Goal: Book appointment/travel/reservation

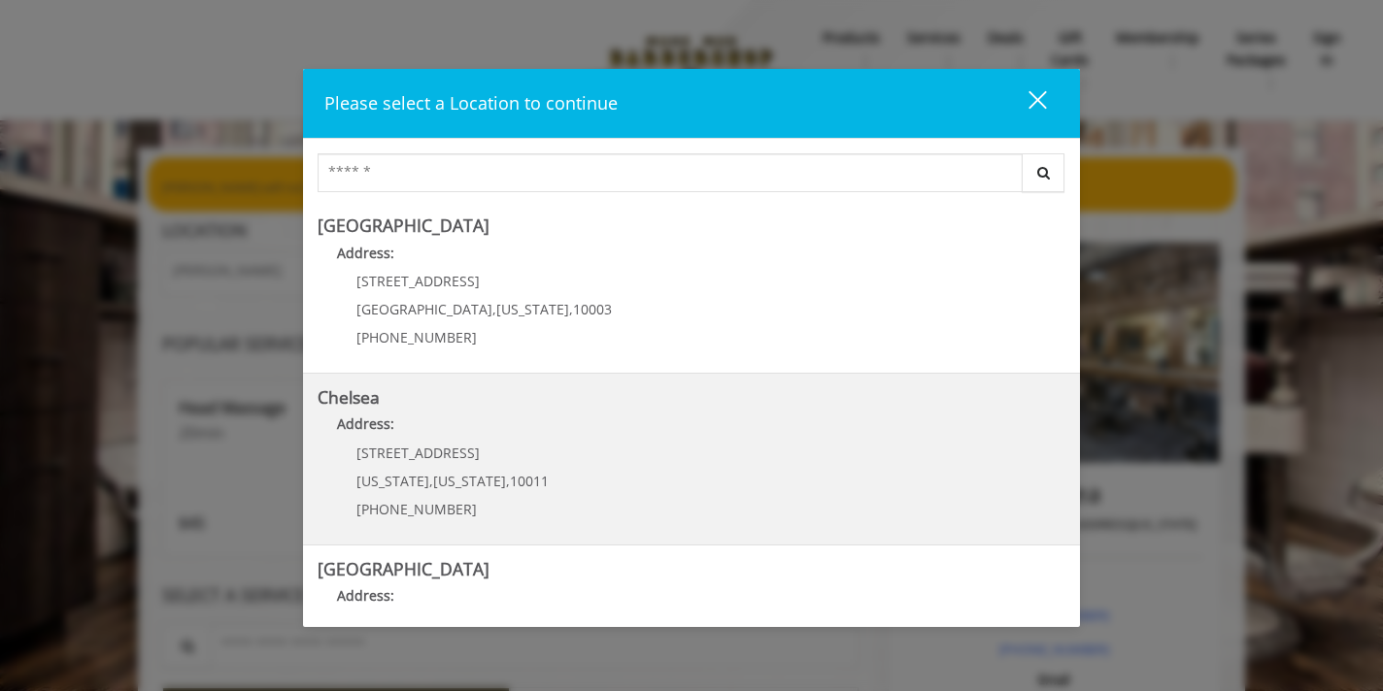
drag, startPoint x: 709, startPoint y: 452, endPoint x: 718, endPoint y: 413, distance: 39.8
click at [718, 413] on link "Chelsea Address: 169/170 W 23rd St New York , New York , 10011 (917) 639-3902" at bounding box center [692, 459] width 748 height 142
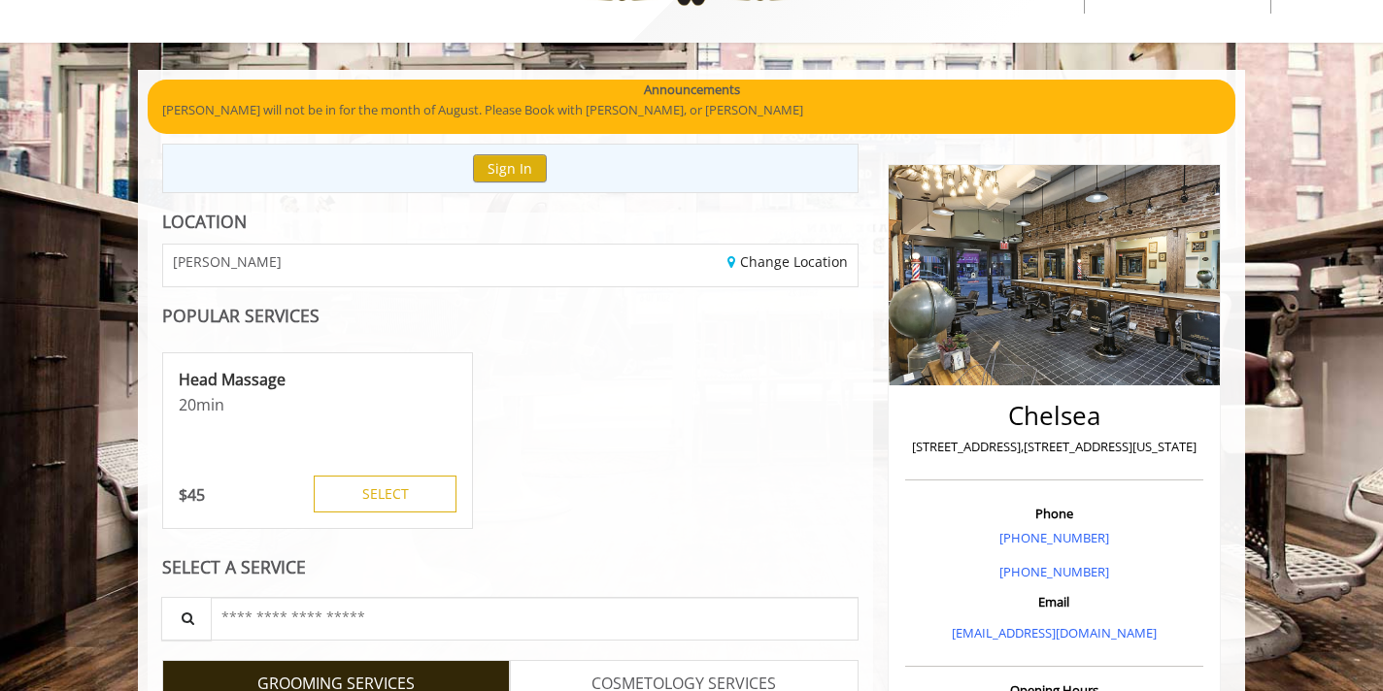
scroll to position [134, 0]
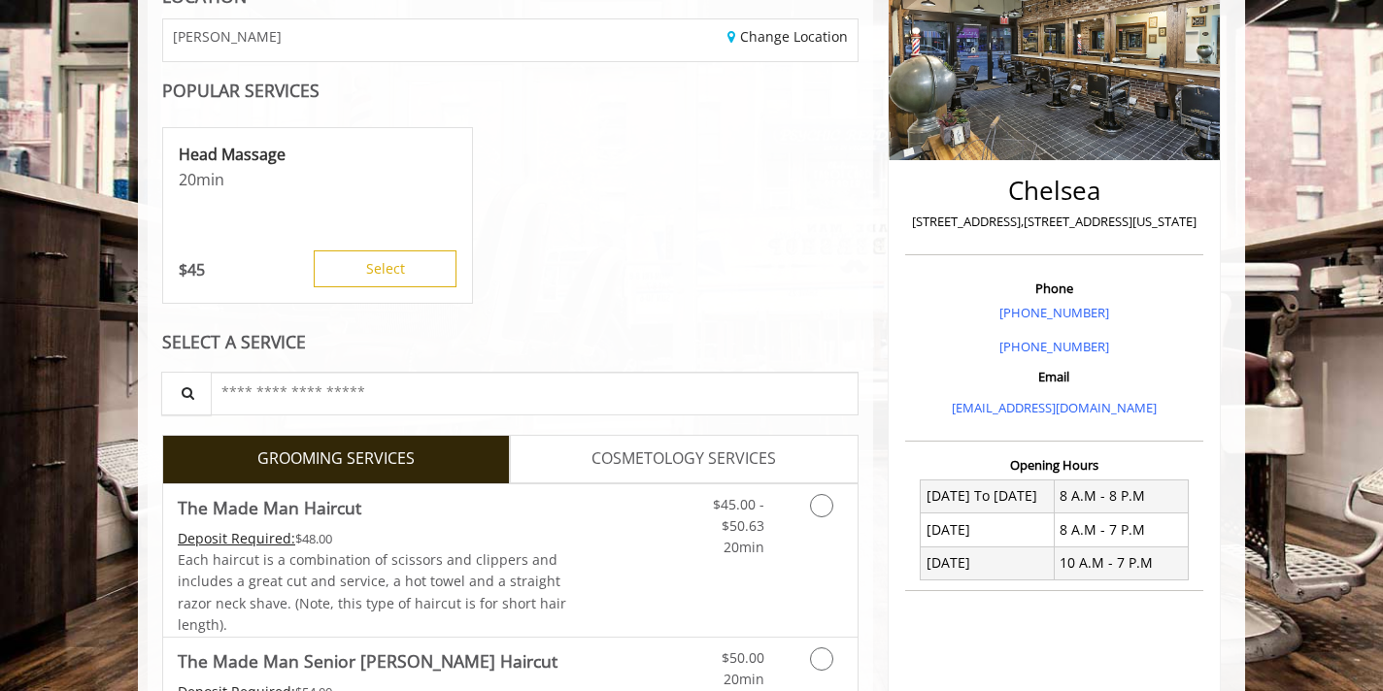
scroll to position [321, 0]
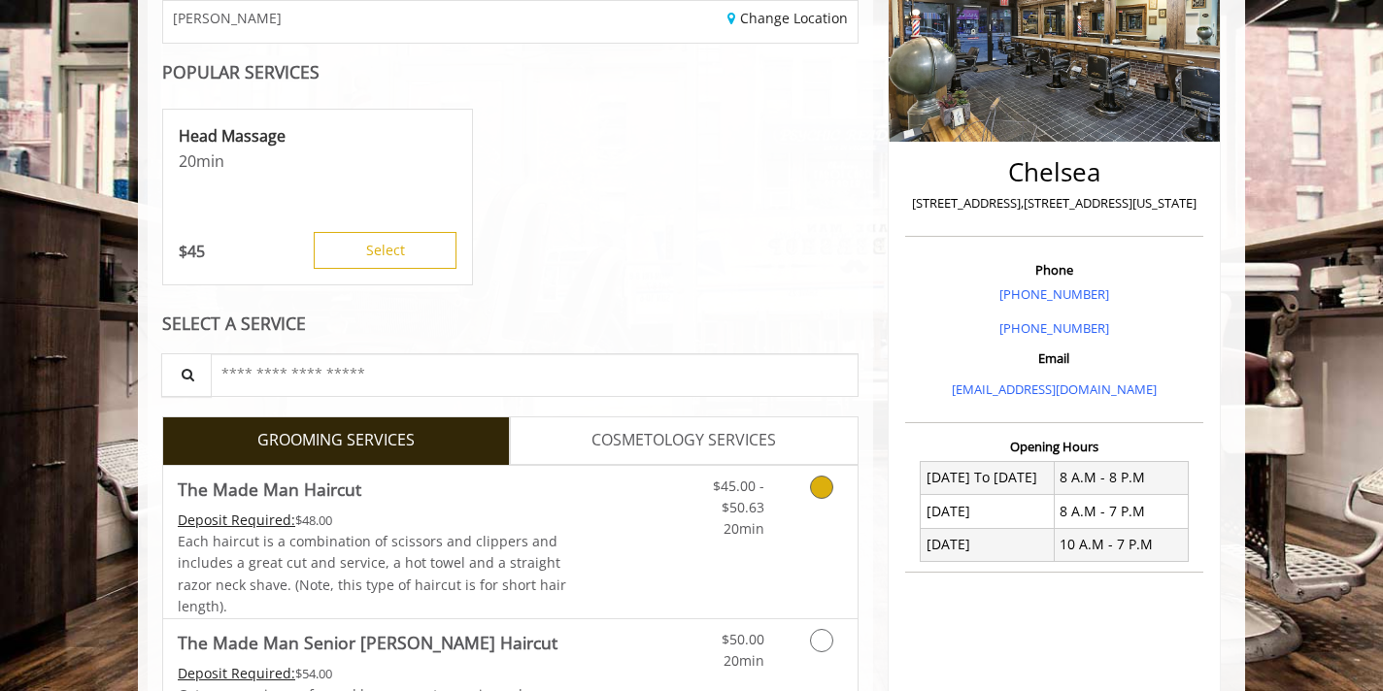
click at [829, 493] on icon "Grooming services" at bounding box center [821, 487] width 23 height 23
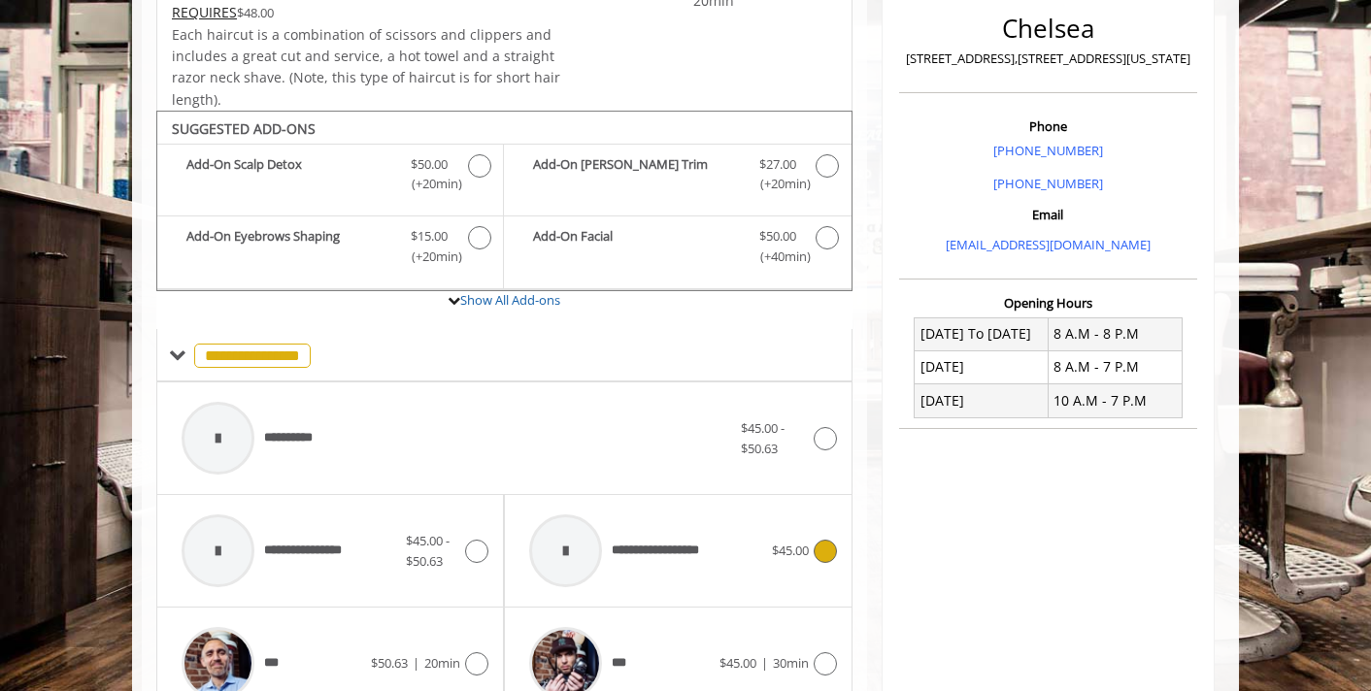
scroll to position [576, 0]
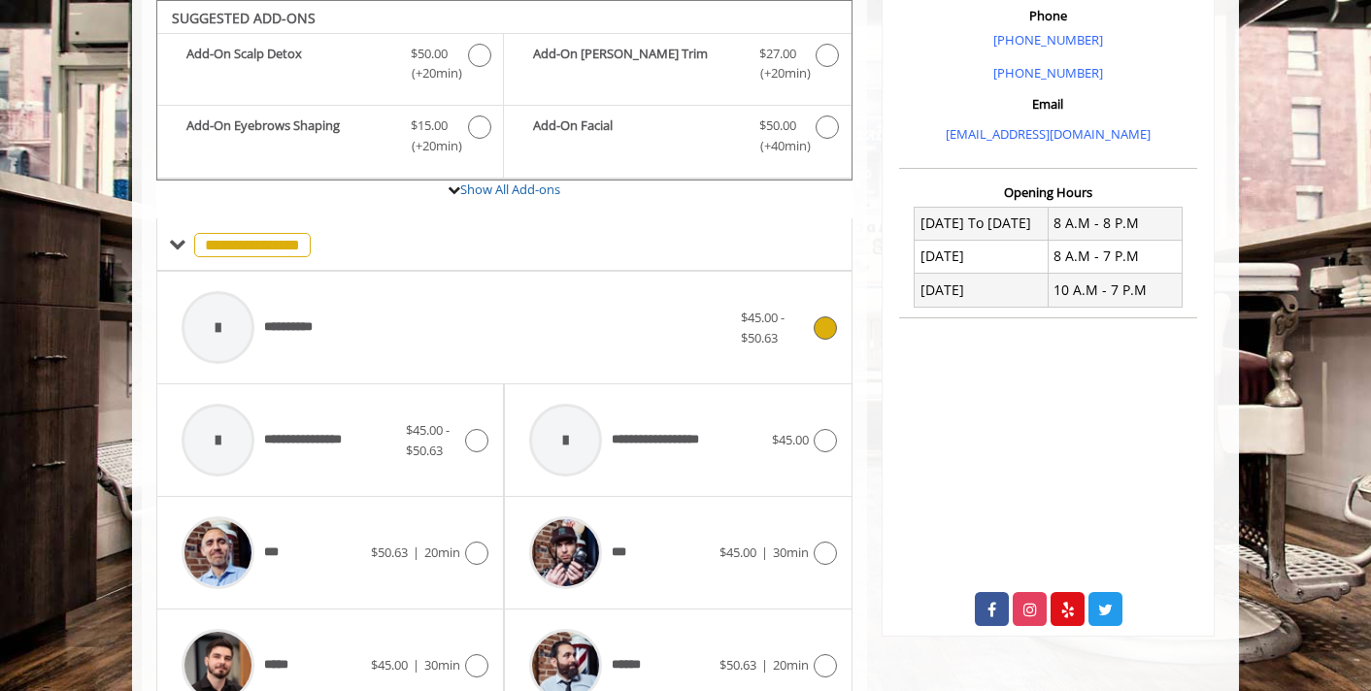
click at [819, 321] on icon at bounding box center [825, 328] width 23 height 23
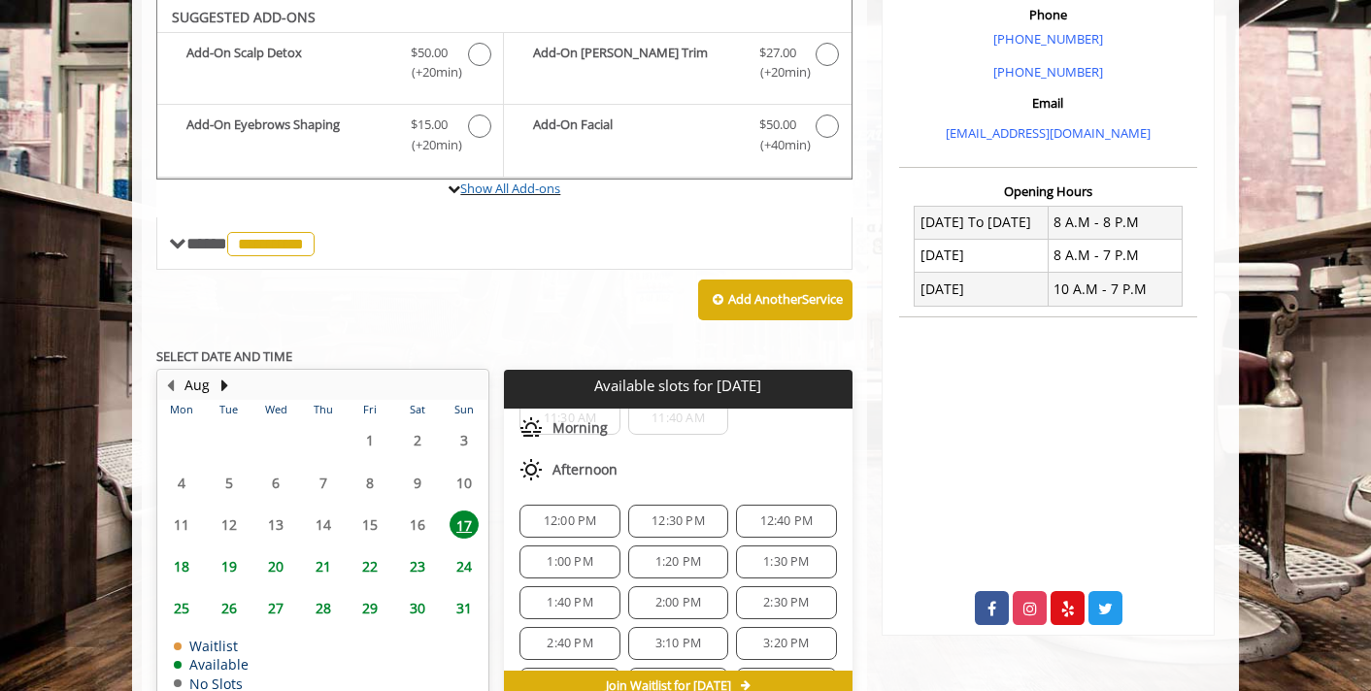
scroll to position [285, 0]
